Goal: Information Seeking & Learning: Learn about a topic

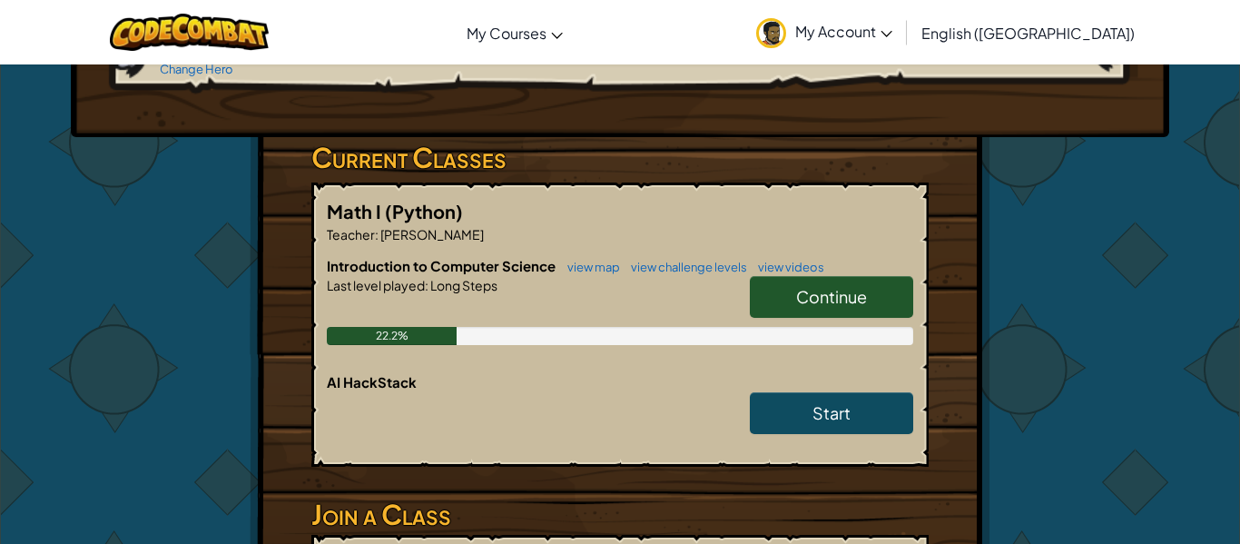
scroll to position [221, 0]
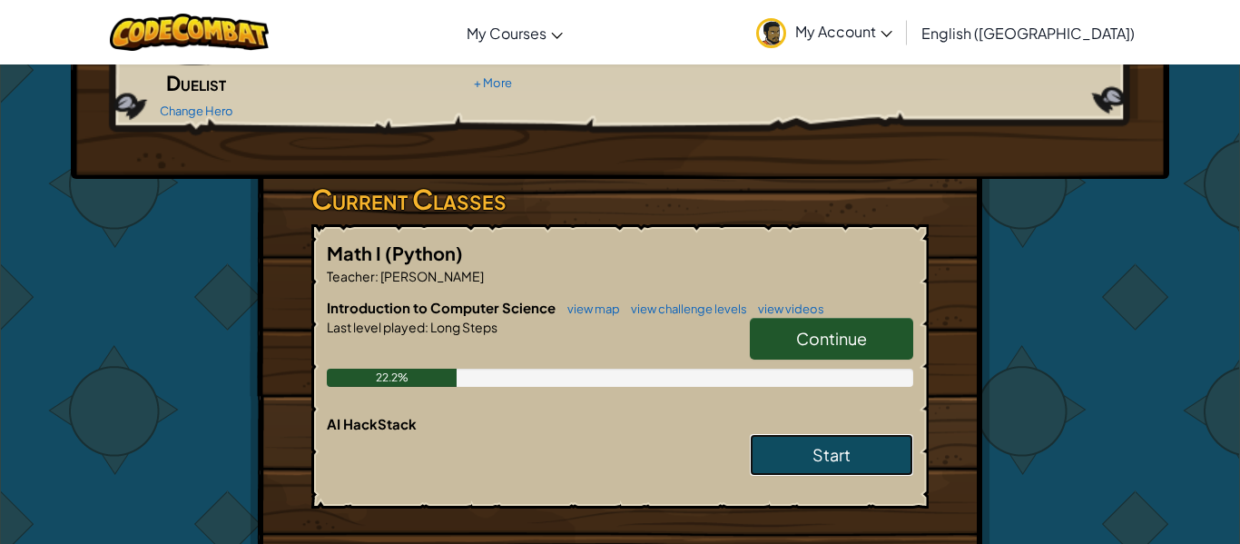
click at [839, 444] on span "Start" at bounding box center [831, 454] width 38 height 21
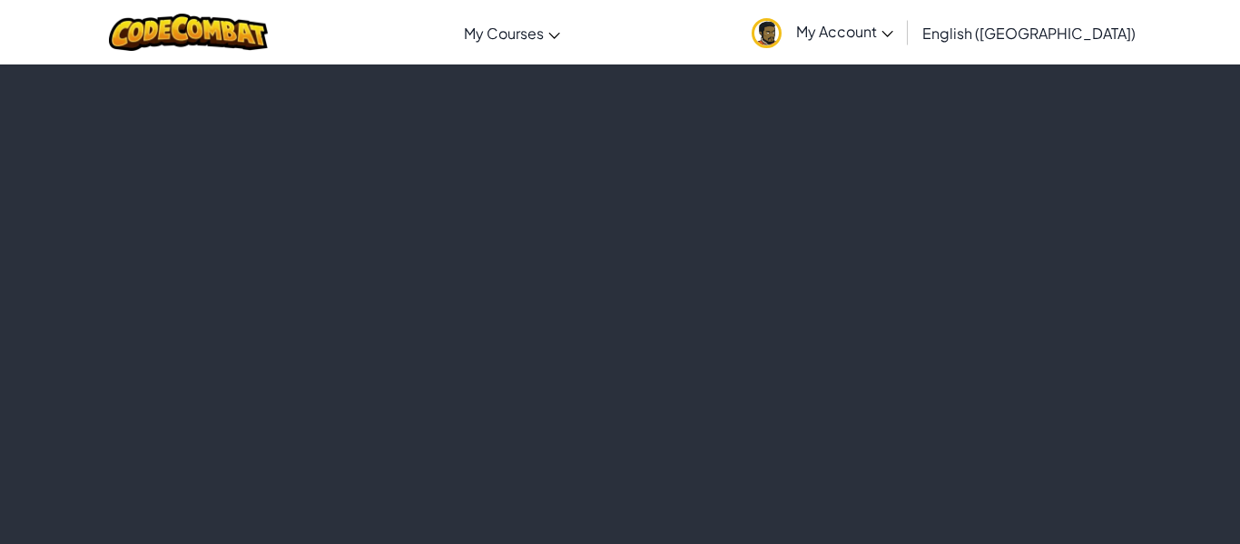
click at [788, 339] on div at bounding box center [620, 304] width 1240 height 480
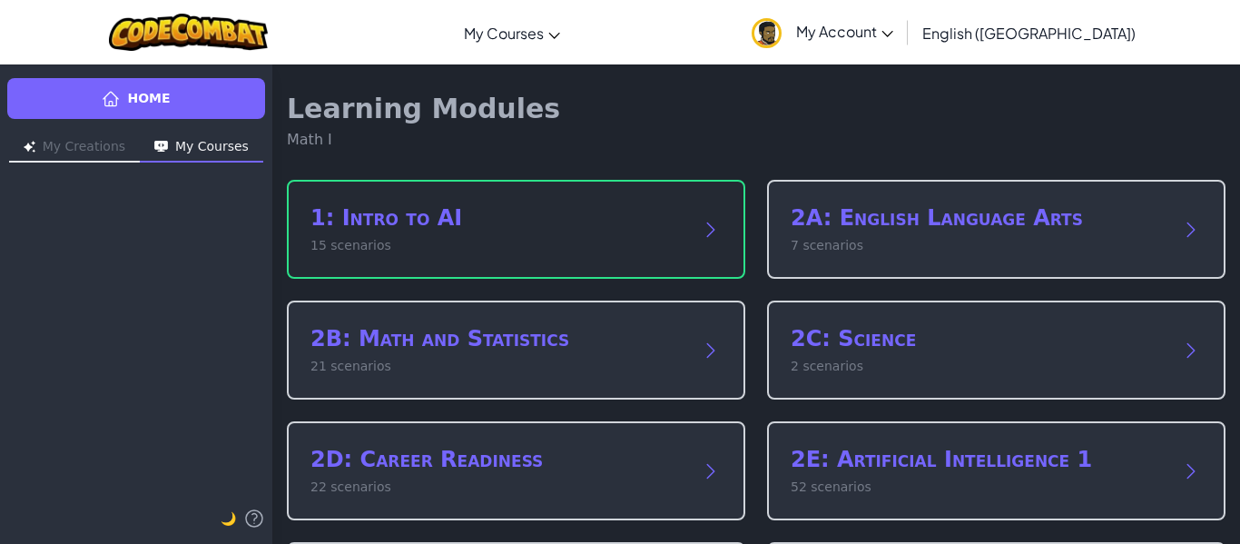
click at [474, 207] on h2 "1: Intro to AI" at bounding box center [497, 217] width 375 height 29
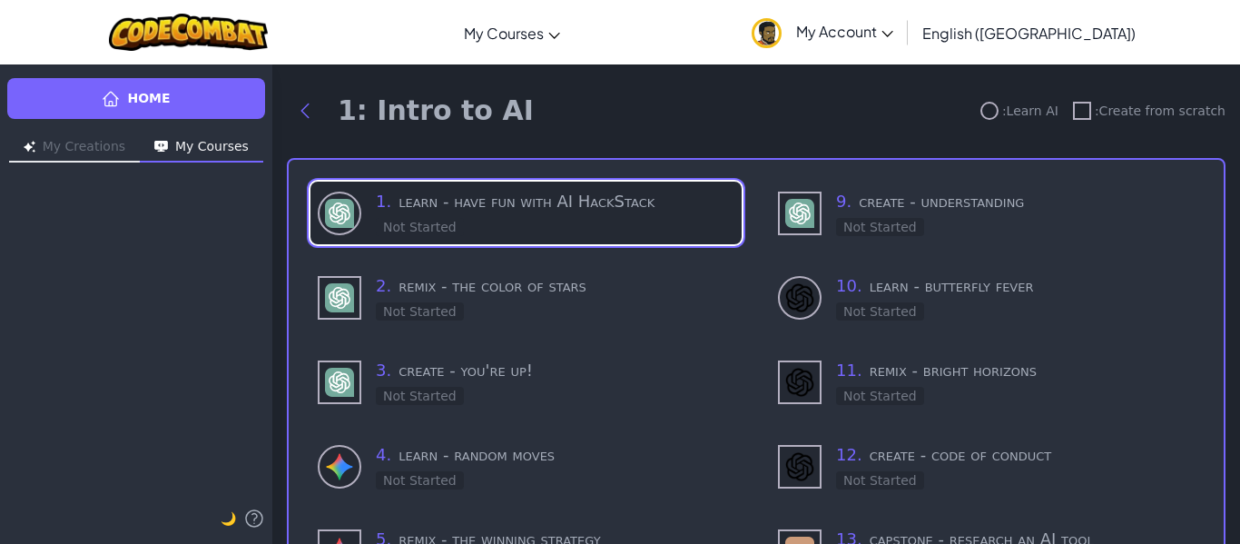
click at [486, 189] on h3 "1 . learn - have fun with AI HackStack" at bounding box center [555, 201] width 358 height 25
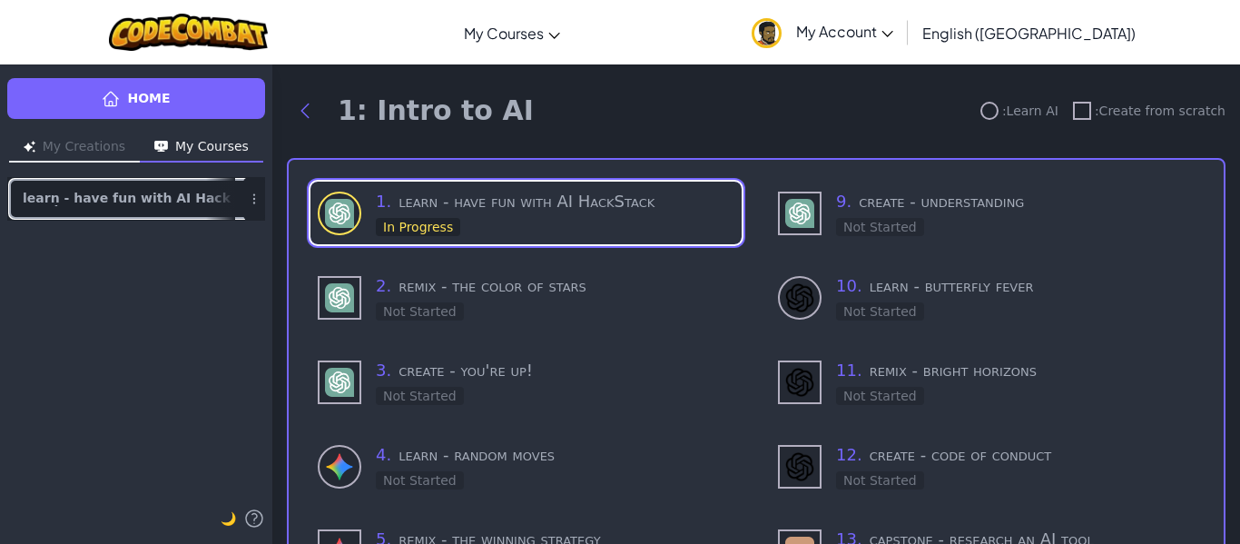
click at [209, 199] on div at bounding box center [220, 199] width 29 height 42
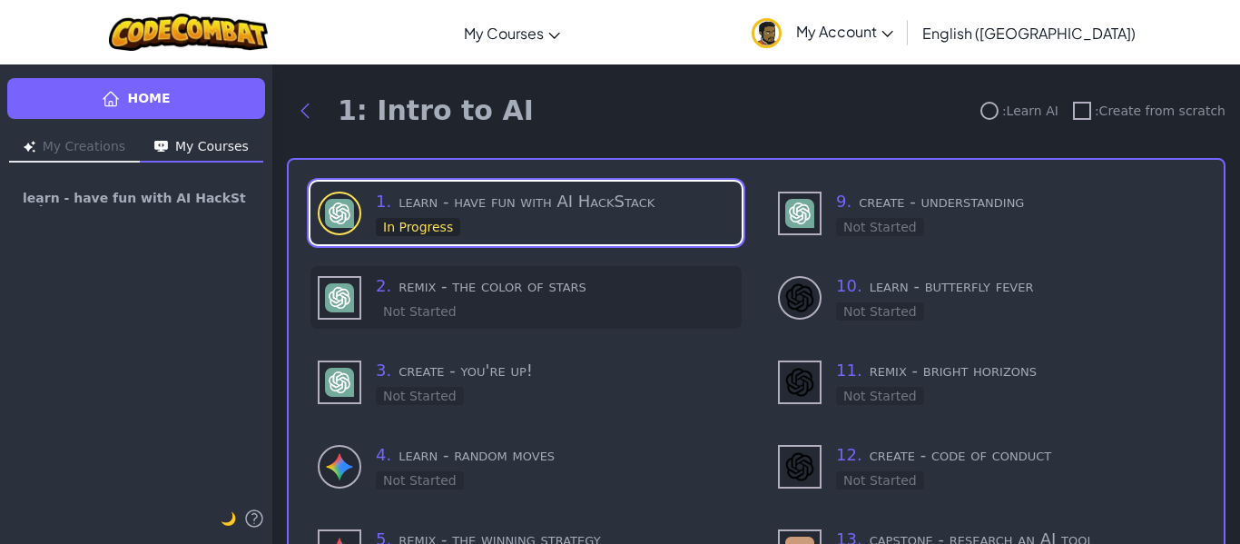
click at [469, 285] on h3 "2 . remix - the color of stars" at bounding box center [555, 285] width 358 height 25
